Goal: Task Accomplishment & Management: Complete application form

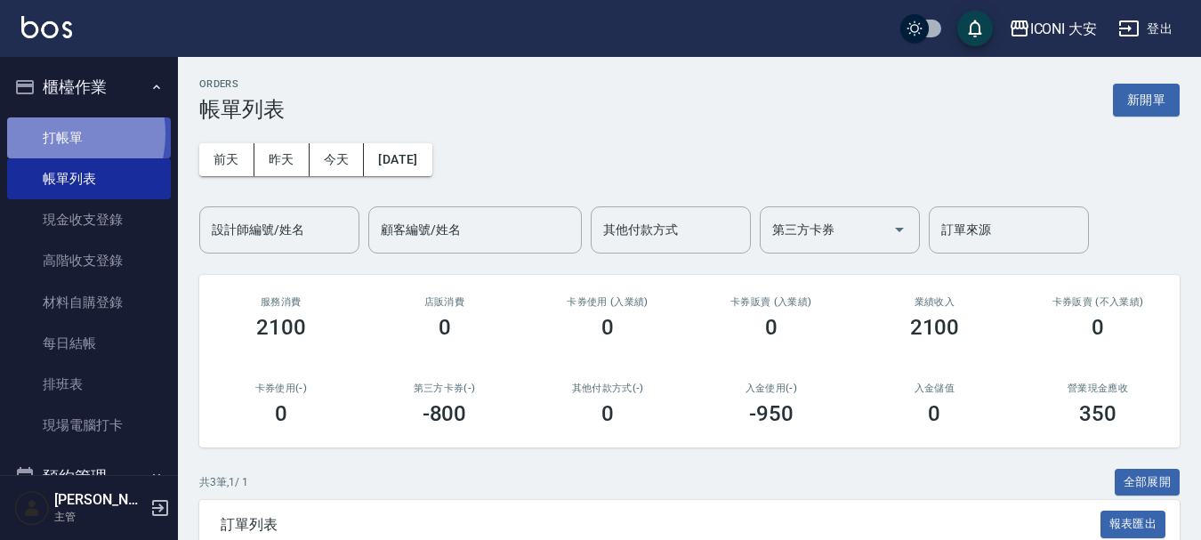
click at [54, 133] on link "打帳單" at bounding box center [89, 137] width 164 height 41
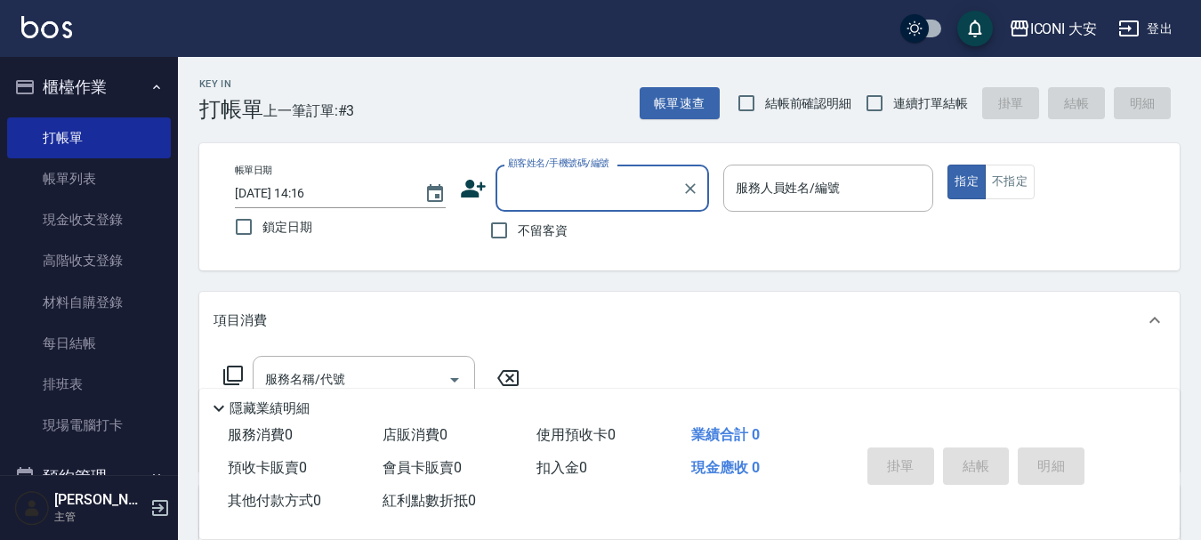
click at [565, 187] on input "顧客姓名/手機號碼/編號" at bounding box center [589, 188] width 171 height 31
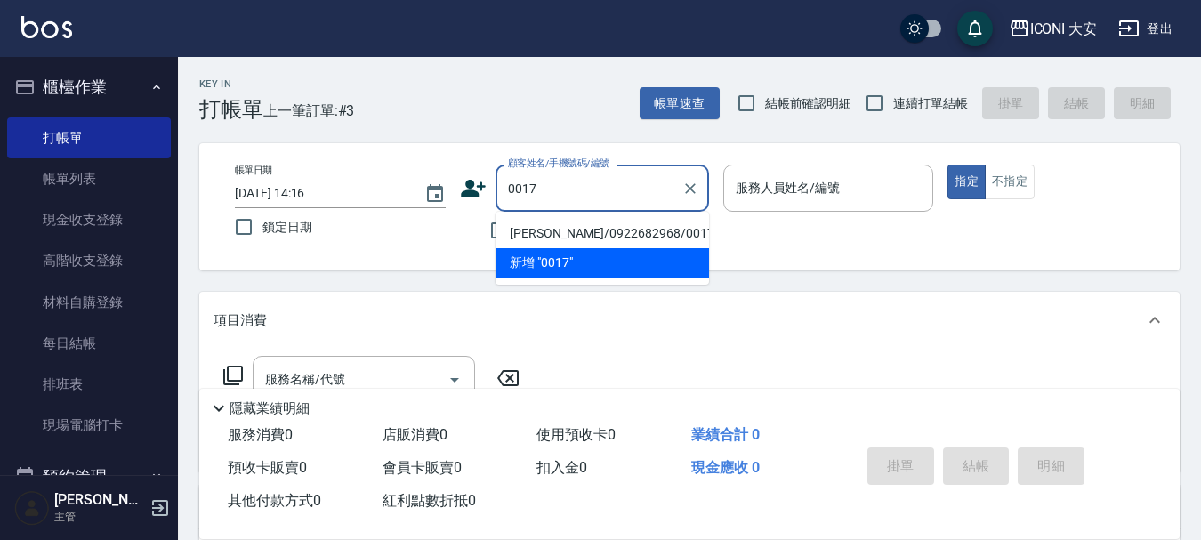
click at [607, 231] on li "[PERSON_NAME]/0922682968/0017" at bounding box center [603, 233] width 214 height 29
type input "[PERSON_NAME]/0922682968/0017"
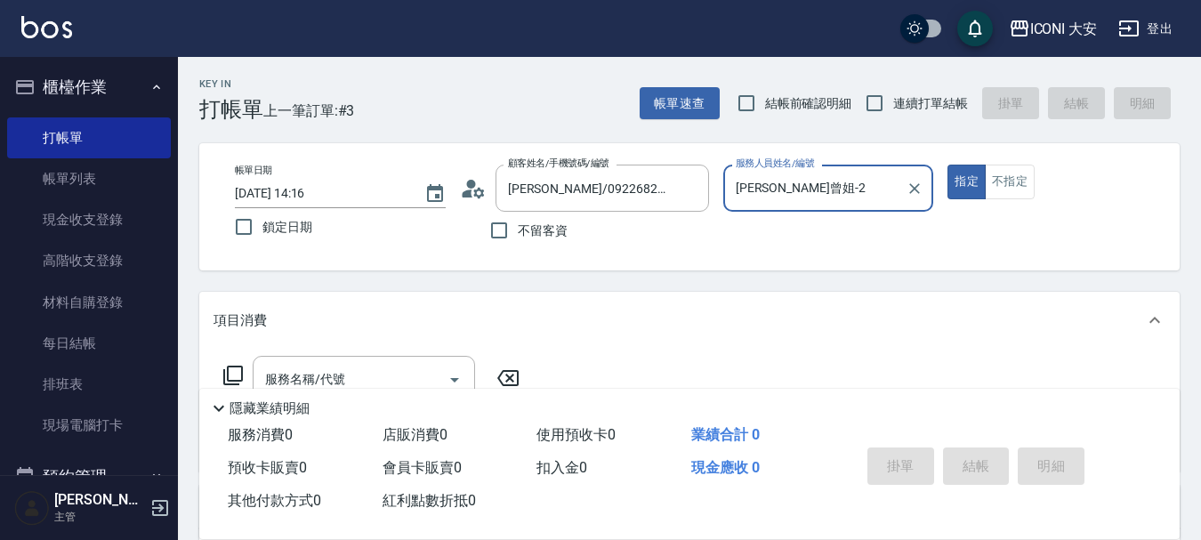
type input "[PERSON_NAME]曾姐-2"
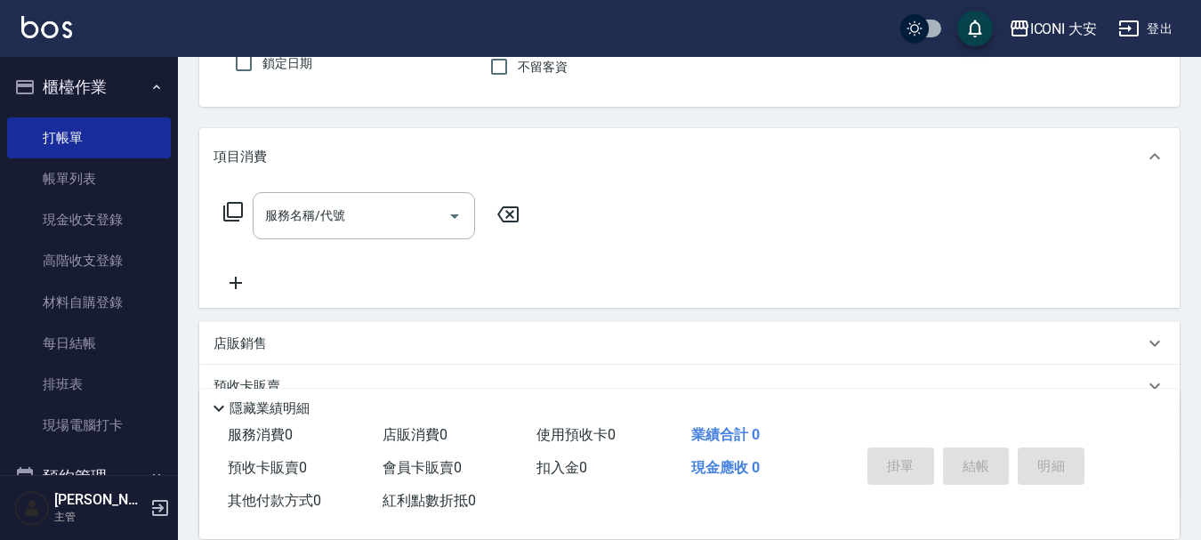
scroll to position [178, 0]
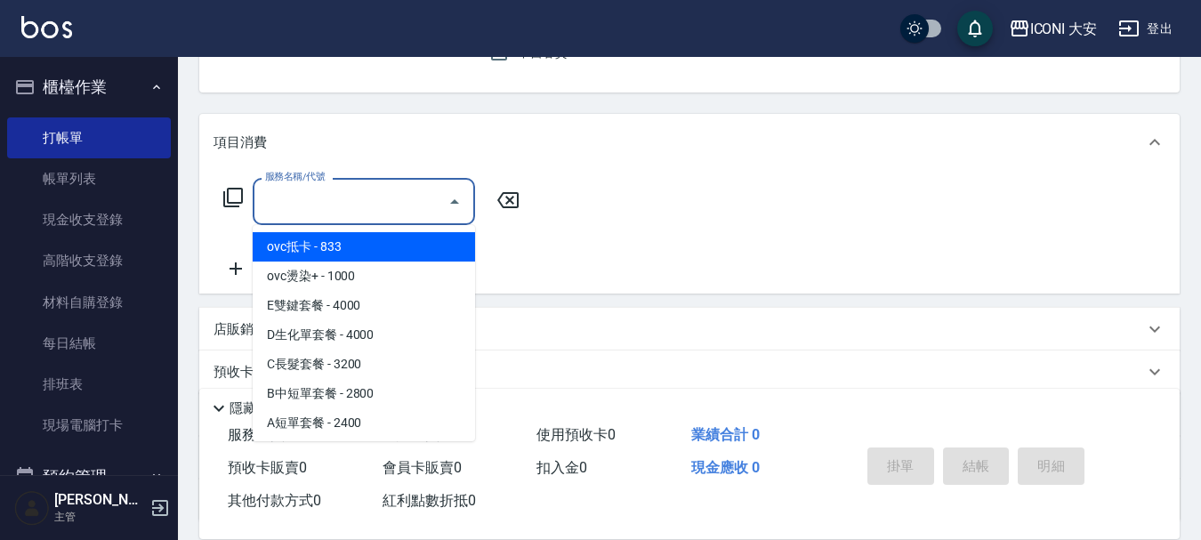
click at [359, 198] on input "服務名稱/代號" at bounding box center [351, 201] width 180 height 31
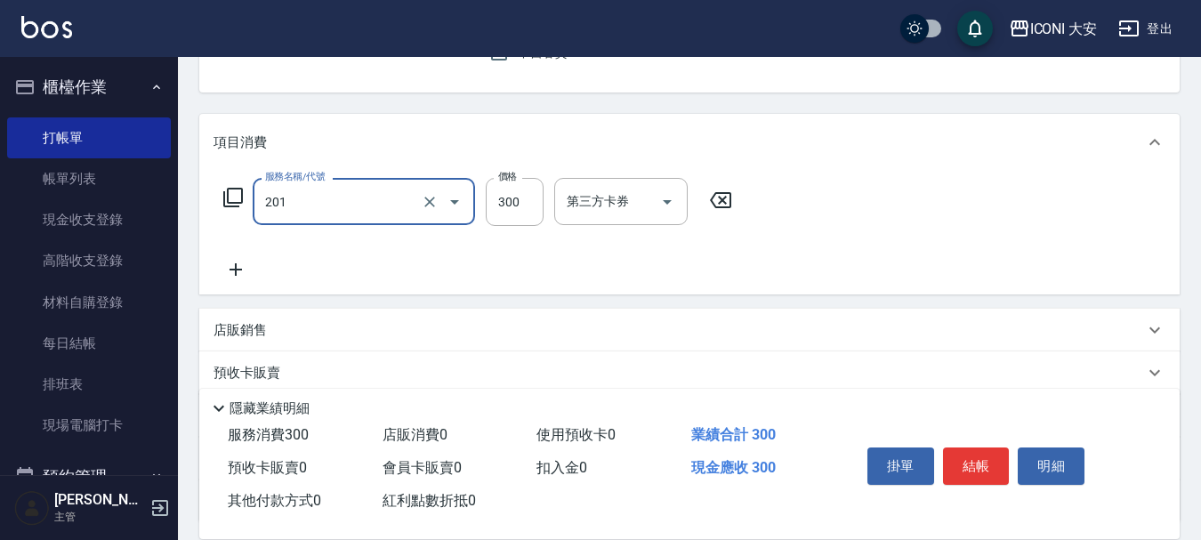
type input "張.曾洗髮　(201)"
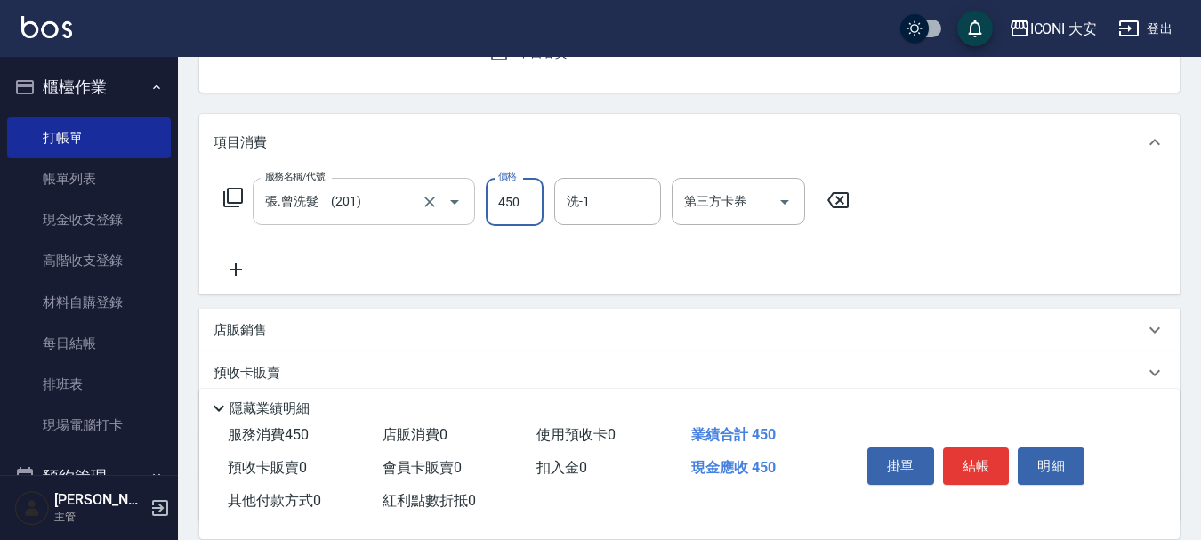
type input "450"
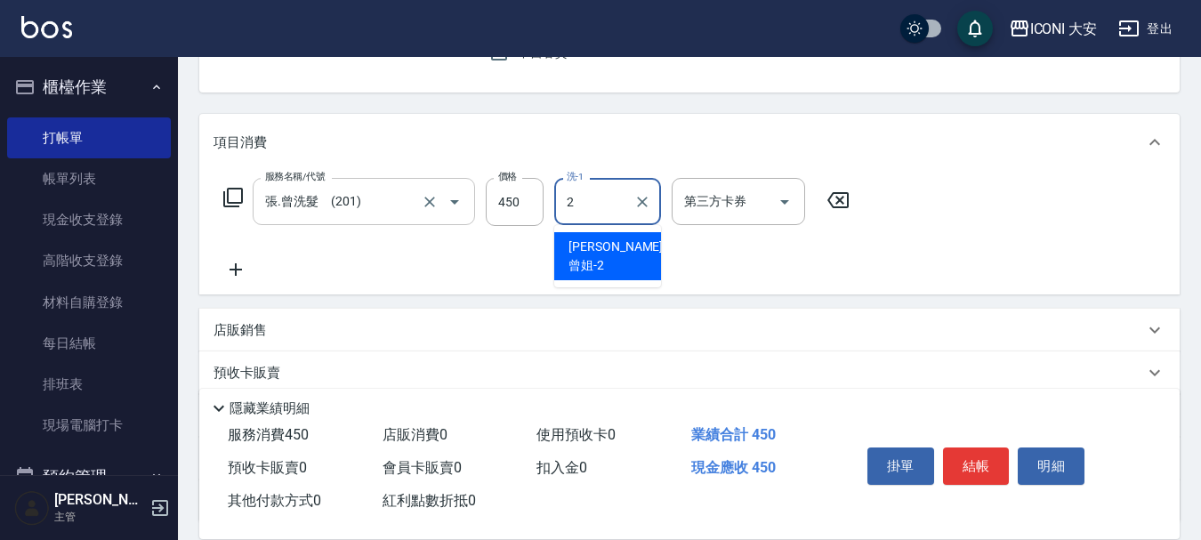
type input "[PERSON_NAME]曾姐-2"
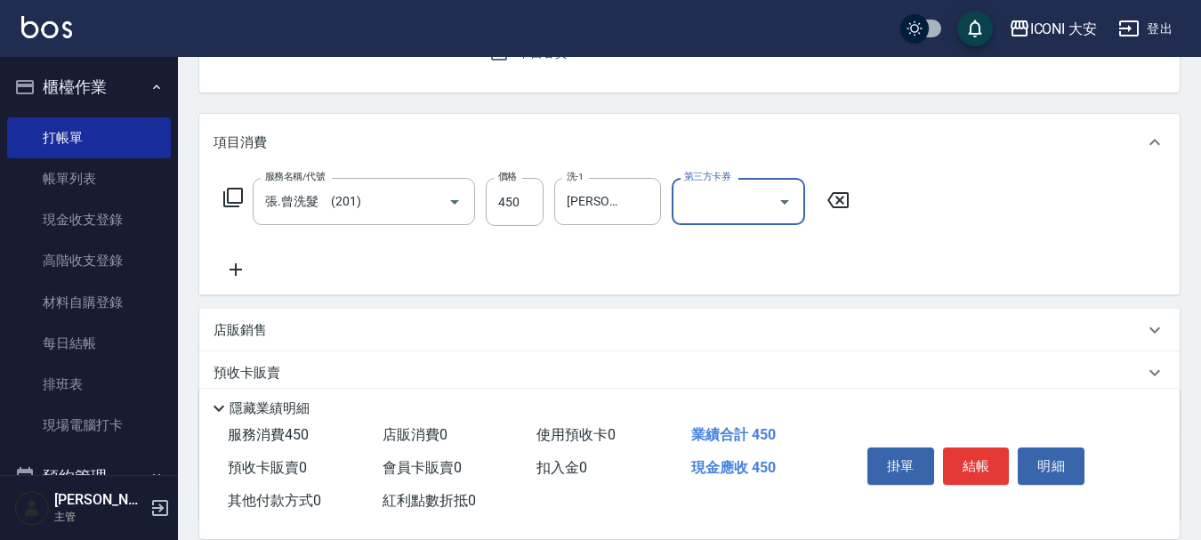
scroll to position [331, 0]
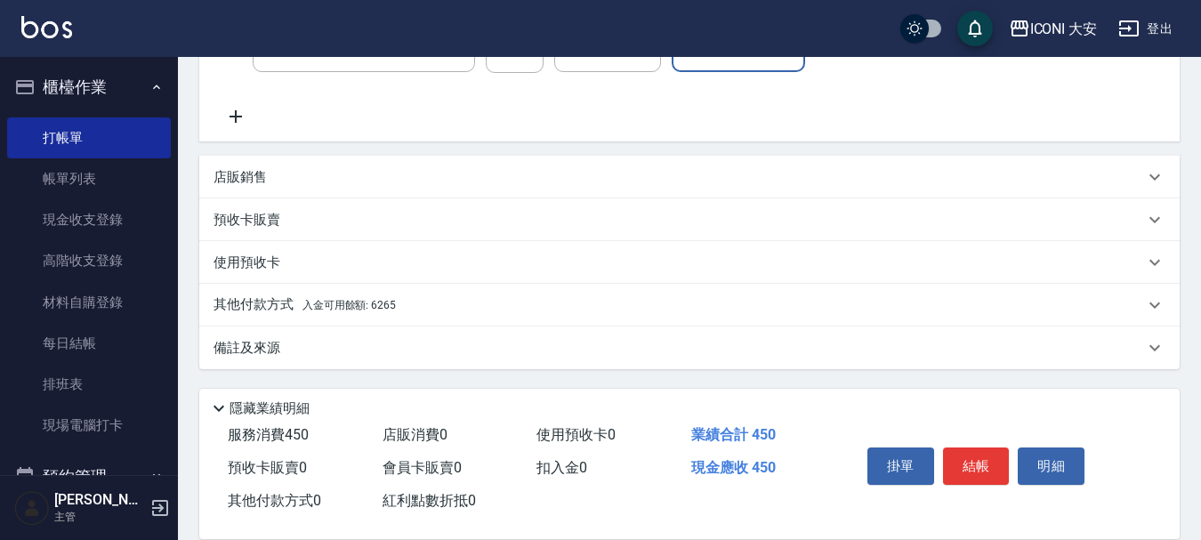
click at [357, 303] on span "入金可用餘額: 6265" at bounding box center [348, 305] width 93 height 12
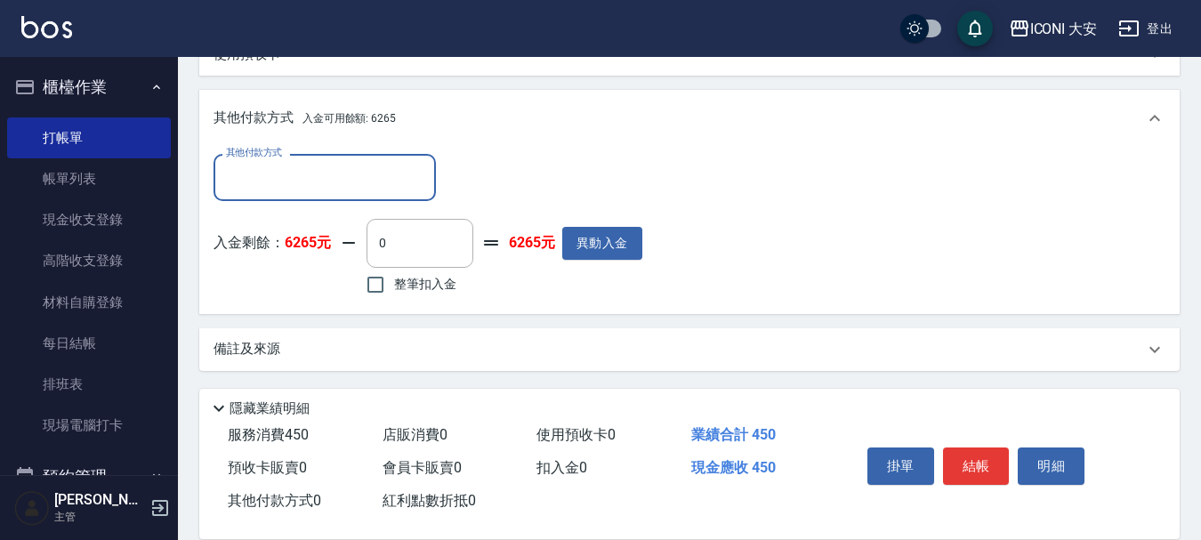
scroll to position [541, 0]
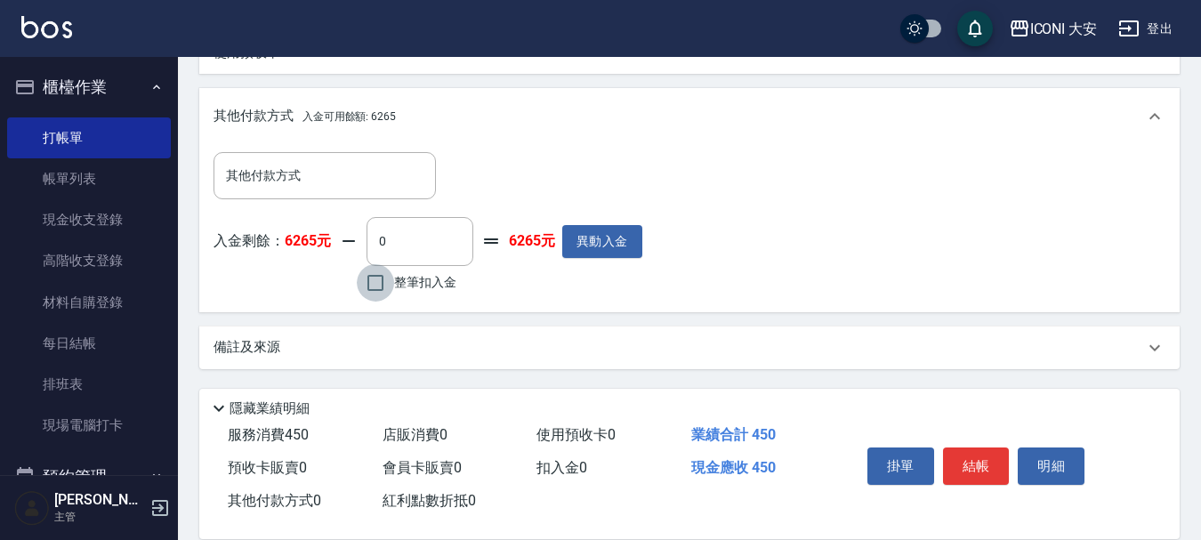
click at [377, 285] on input "整筆扣入金" at bounding box center [375, 282] width 37 height 37
checkbox input "true"
type input "450"
click at [982, 448] on button "結帳" at bounding box center [976, 466] width 67 height 37
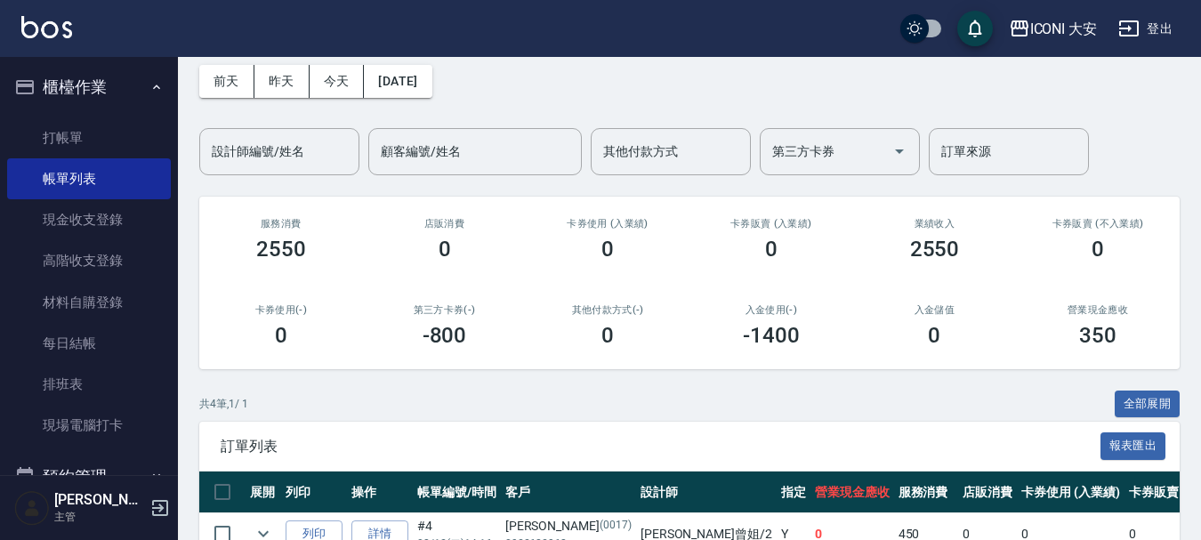
scroll to position [305, 0]
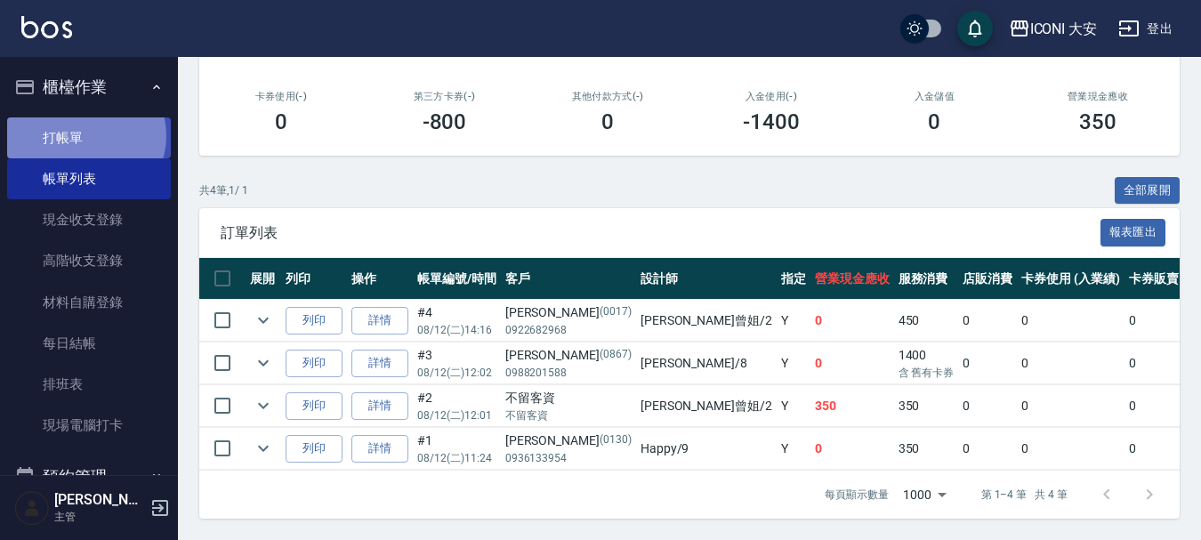
click at [84, 135] on link "打帳單" at bounding box center [89, 137] width 164 height 41
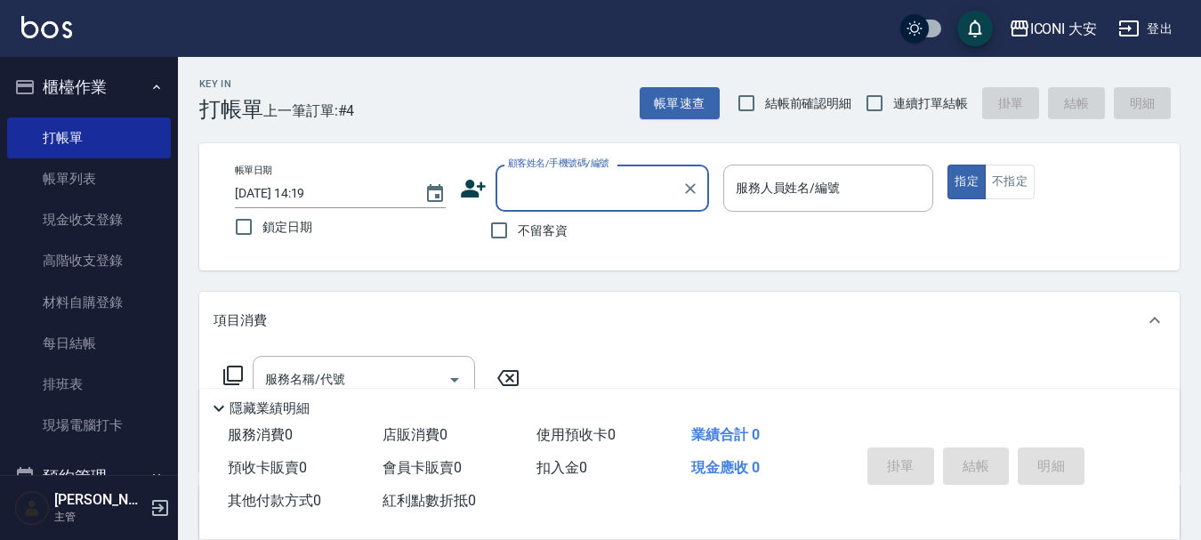
click at [554, 180] on input "顧客姓名/手機號碼/編號" at bounding box center [589, 188] width 171 height 31
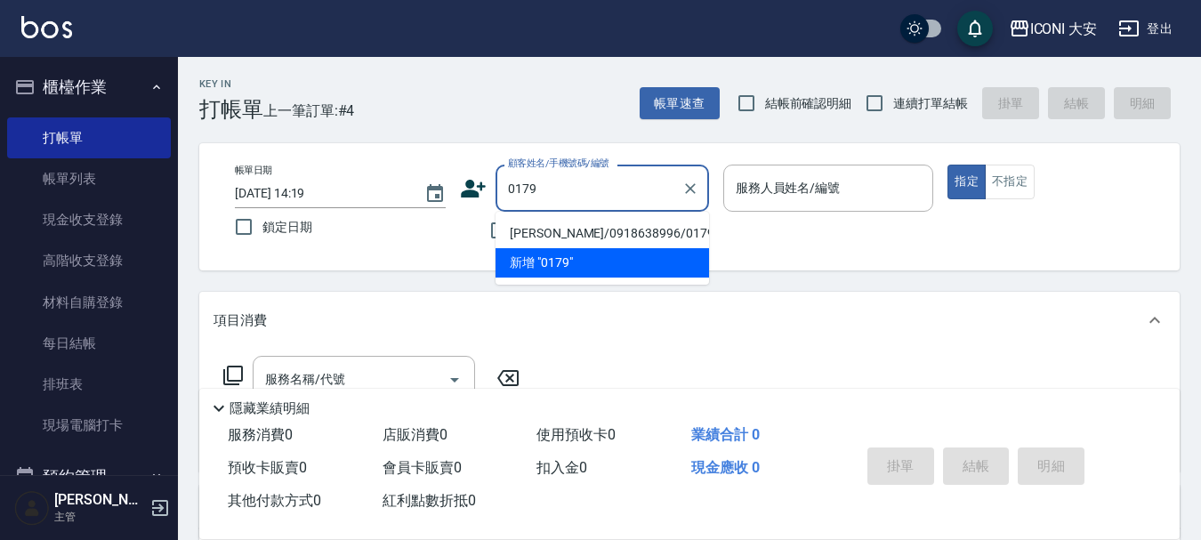
click at [590, 225] on li "[PERSON_NAME]/0918638996/0179" at bounding box center [603, 233] width 214 height 29
type input "[PERSON_NAME]/0918638996/0179"
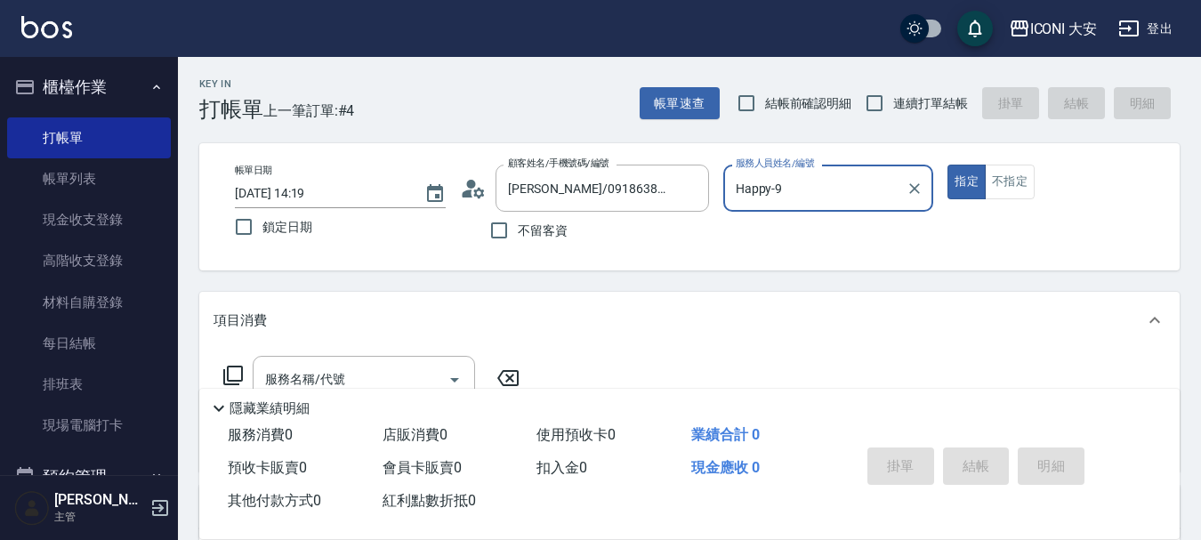
type input "Happy-9"
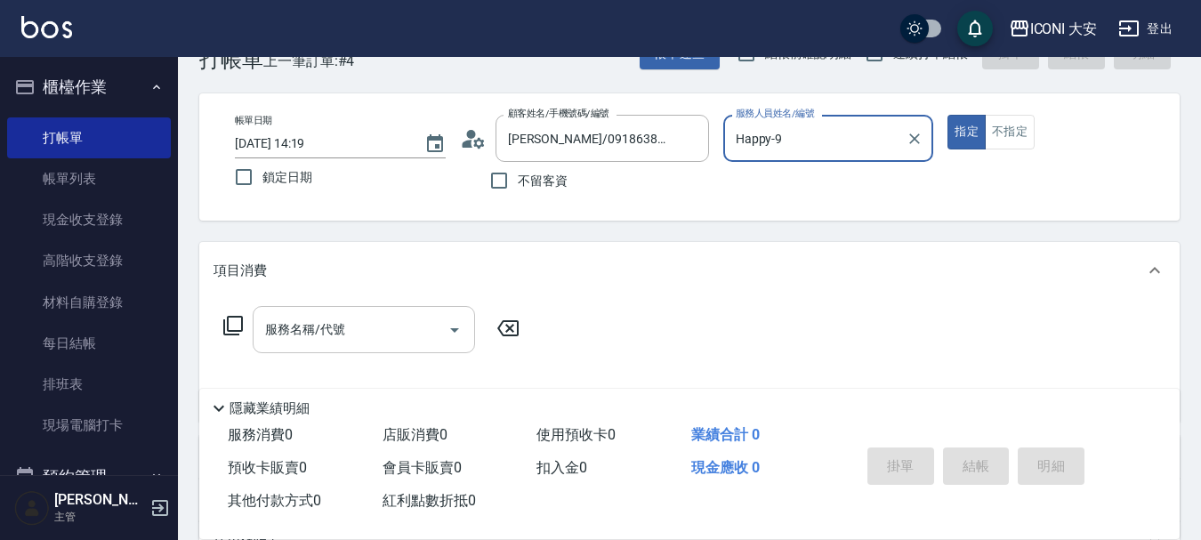
scroll to position [89, 0]
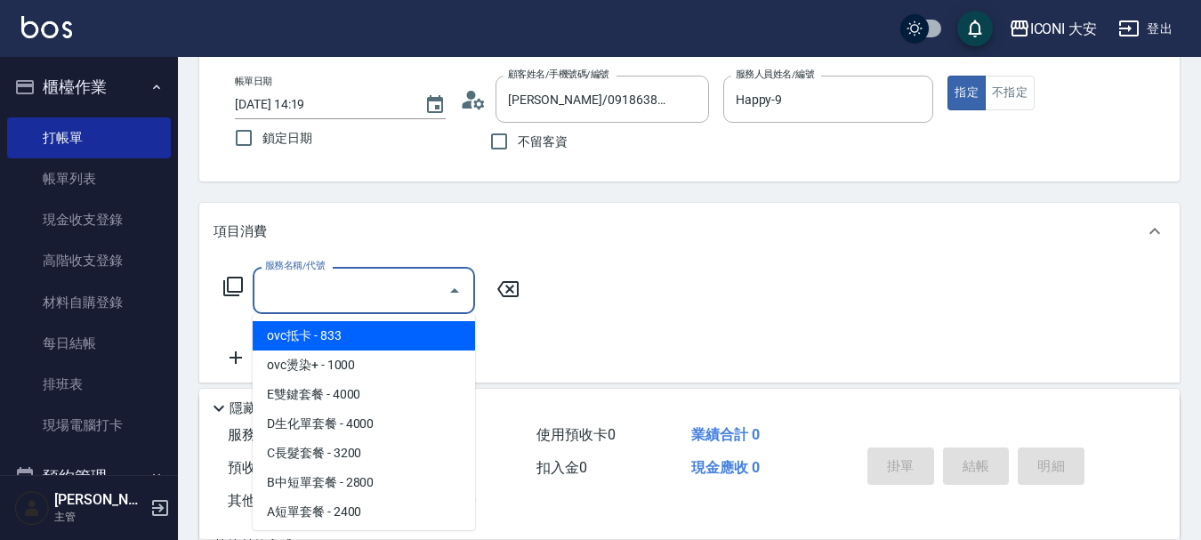
click at [399, 306] on input "服務名稱/代號" at bounding box center [351, 290] width 180 height 31
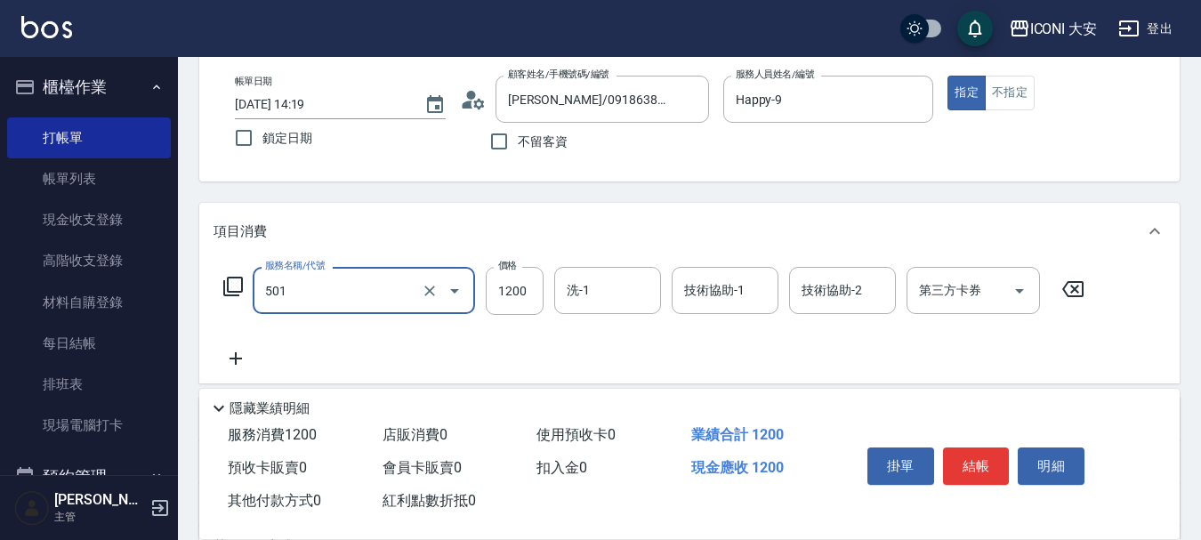
type input "染髮(501)"
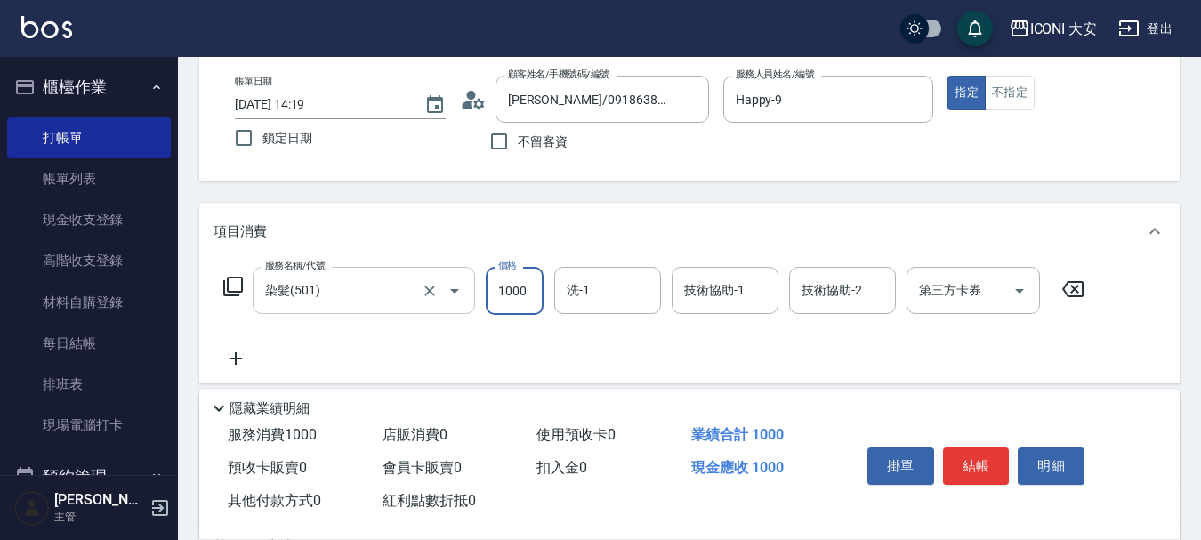
type input "1000"
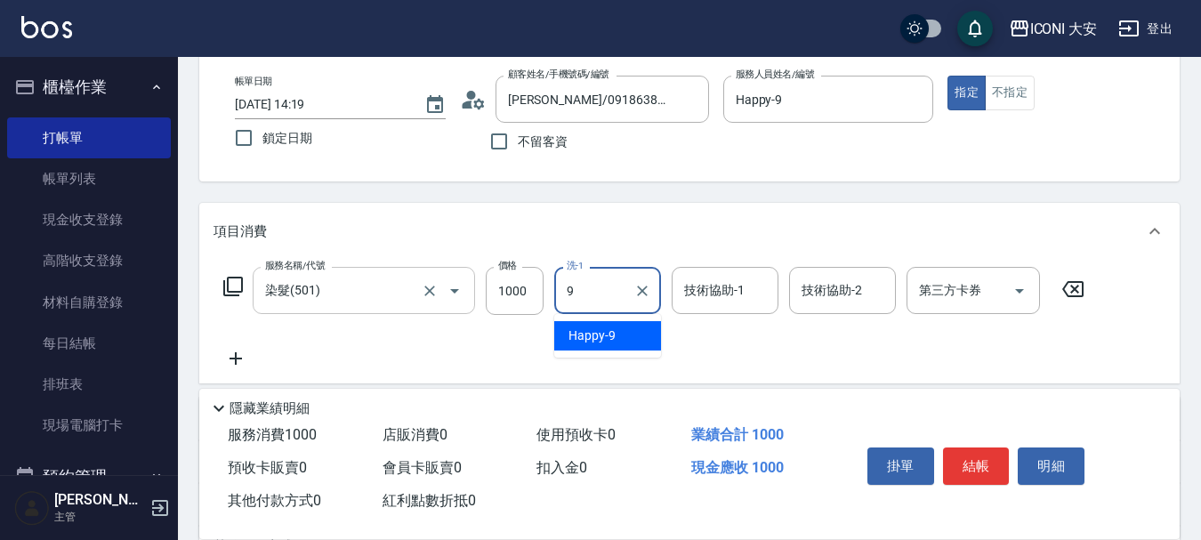
type input "Happy-9"
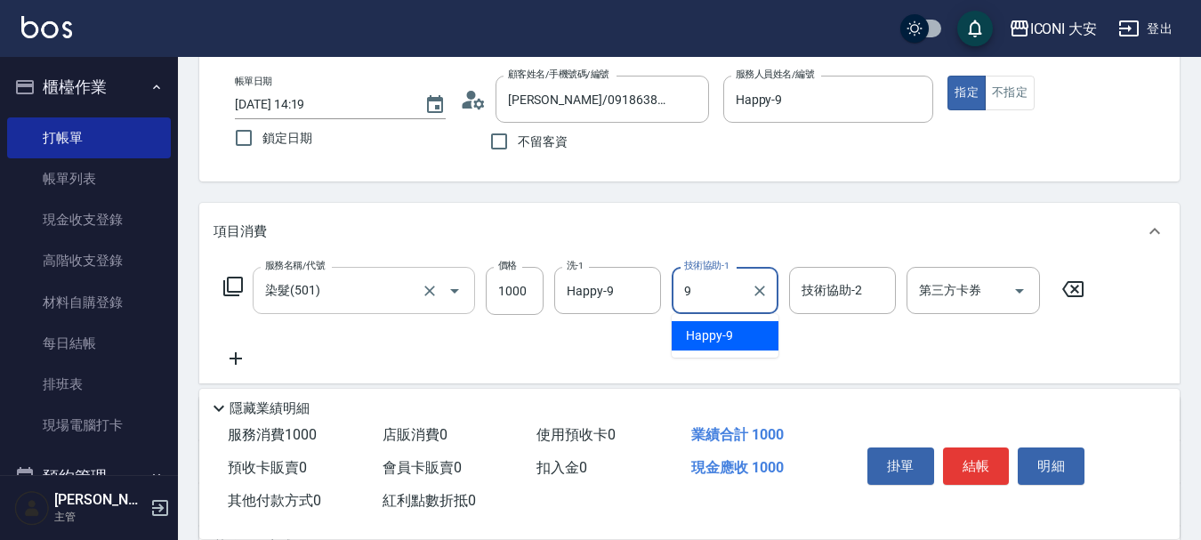
type input "Happy-9"
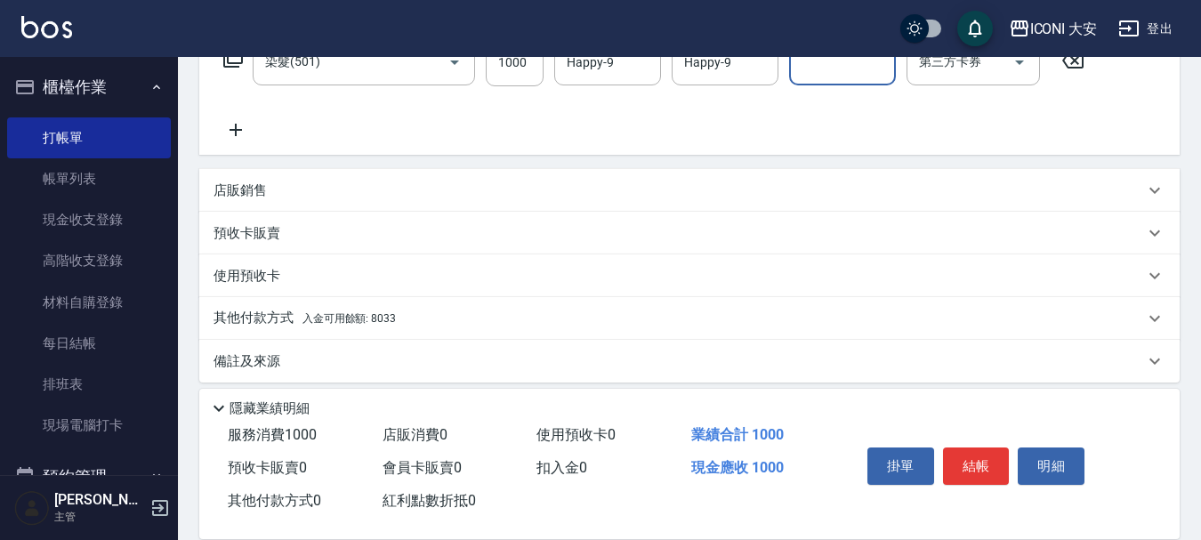
scroll to position [331, 0]
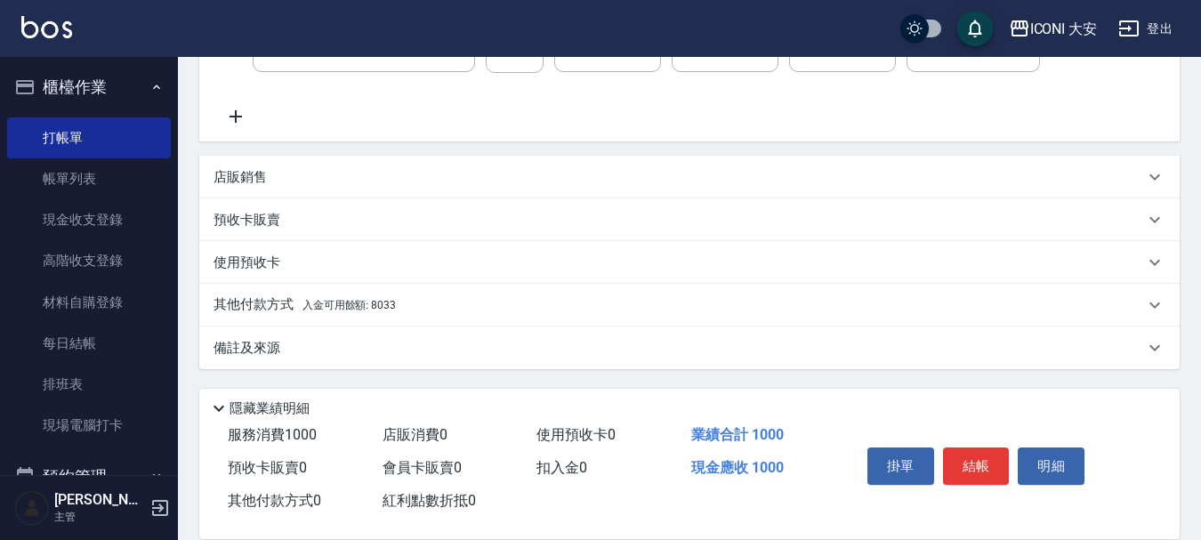
click at [371, 313] on p "其他付款方式 入金可用餘額: 8033" at bounding box center [305, 305] width 182 height 20
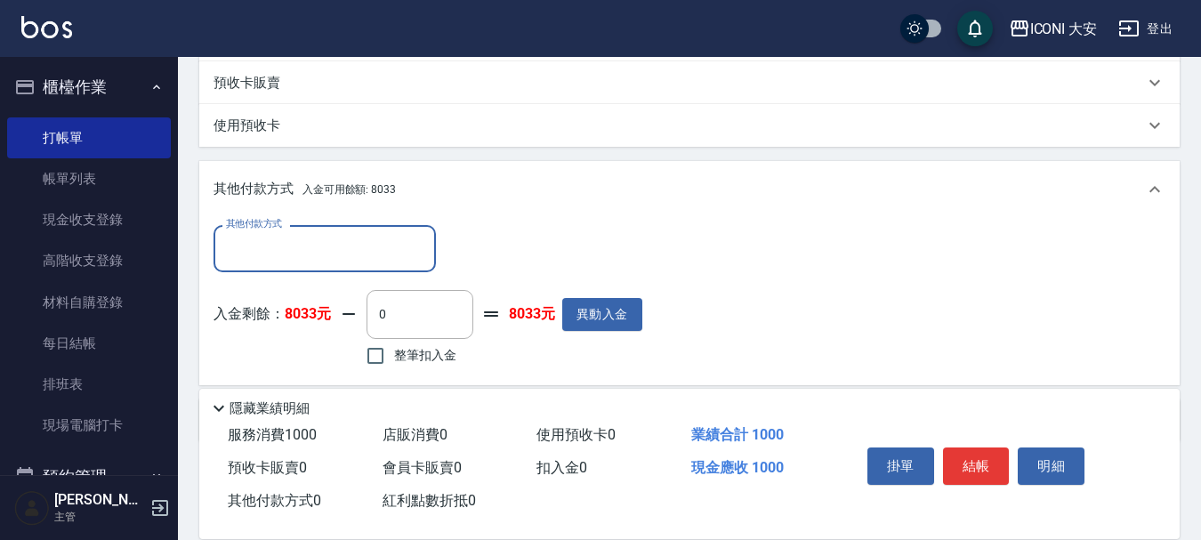
scroll to position [541, 0]
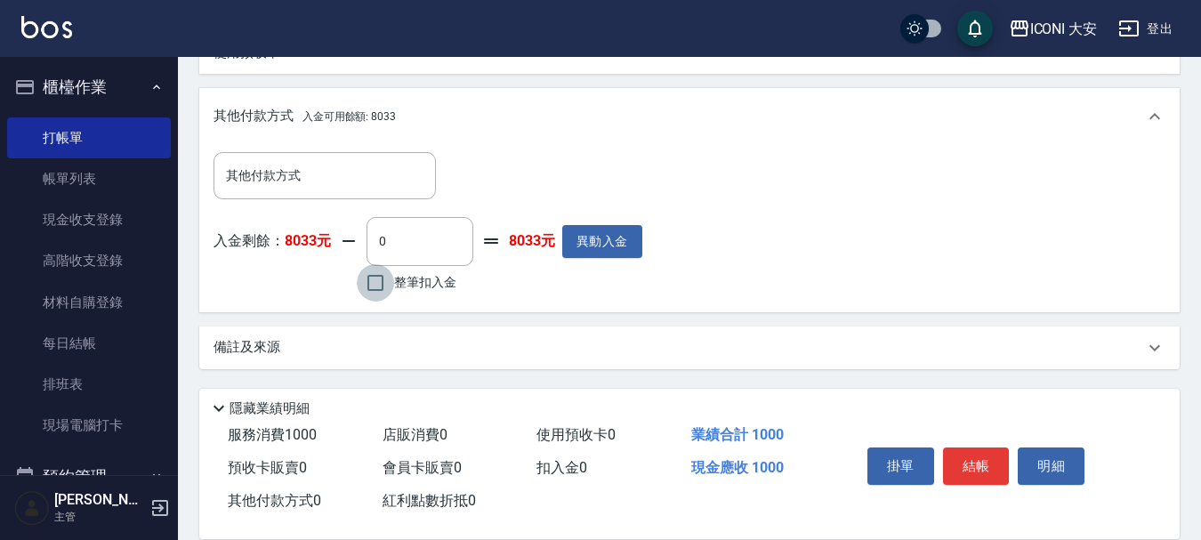
click at [380, 278] on input "整筆扣入金" at bounding box center [375, 282] width 37 height 37
checkbox input "true"
type input "1000"
click at [982, 464] on button "結帳" at bounding box center [976, 466] width 67 height 37
